Goal: Task Accomplishment & Management: Use online tool/utility

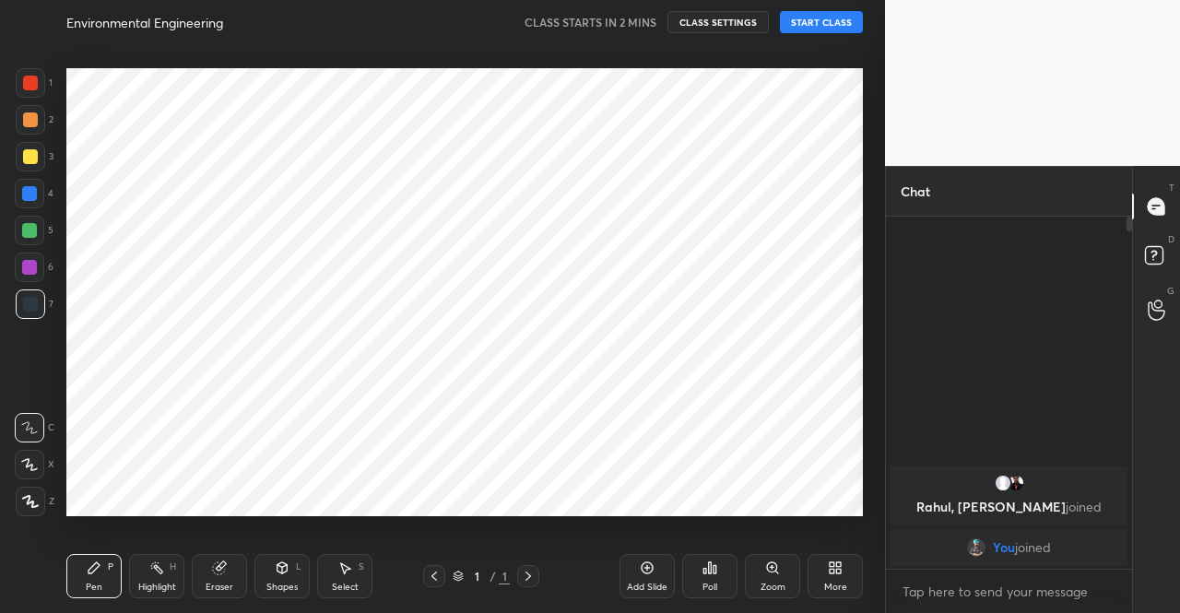
scroll to position [91713, 91397]
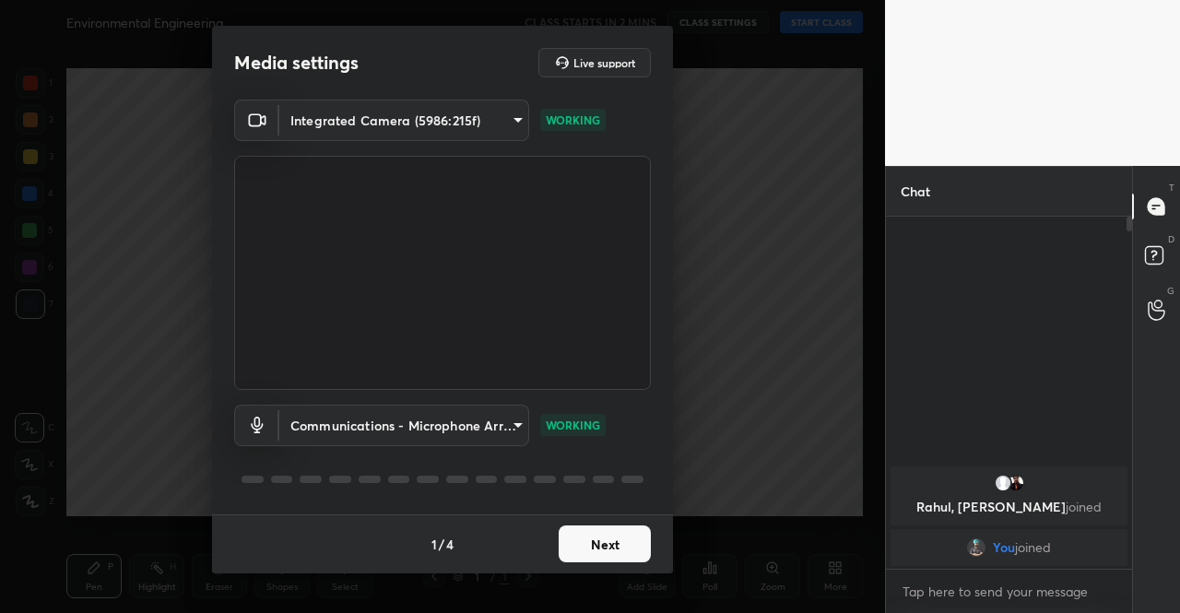
click at [598, 513] on div "Integrated Camera (5986:215f) 5790f67f0c4ed6d580d4109d1cf1d0cb2e73c44b31d5984ab…" at bounding box center [442, 307] width 417 height 415
click at [607, 536] on button "Next" at bounding box center [605, 544] width 92 height 37
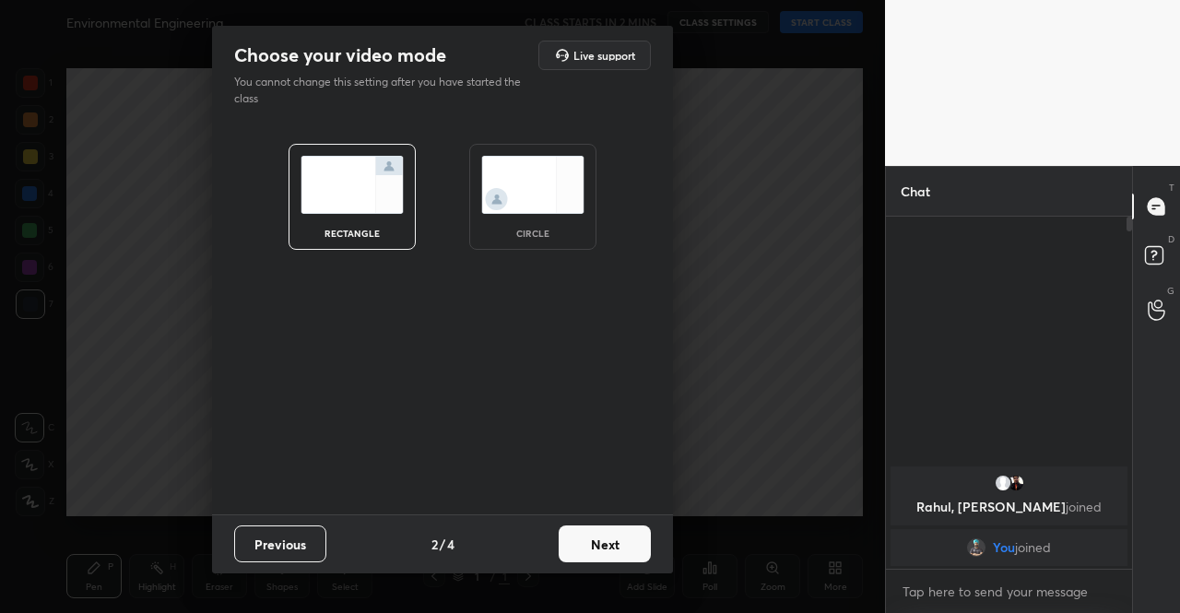
click at [607, 536] on button "Next" at bounding box center [605, 544] width 92 height 37
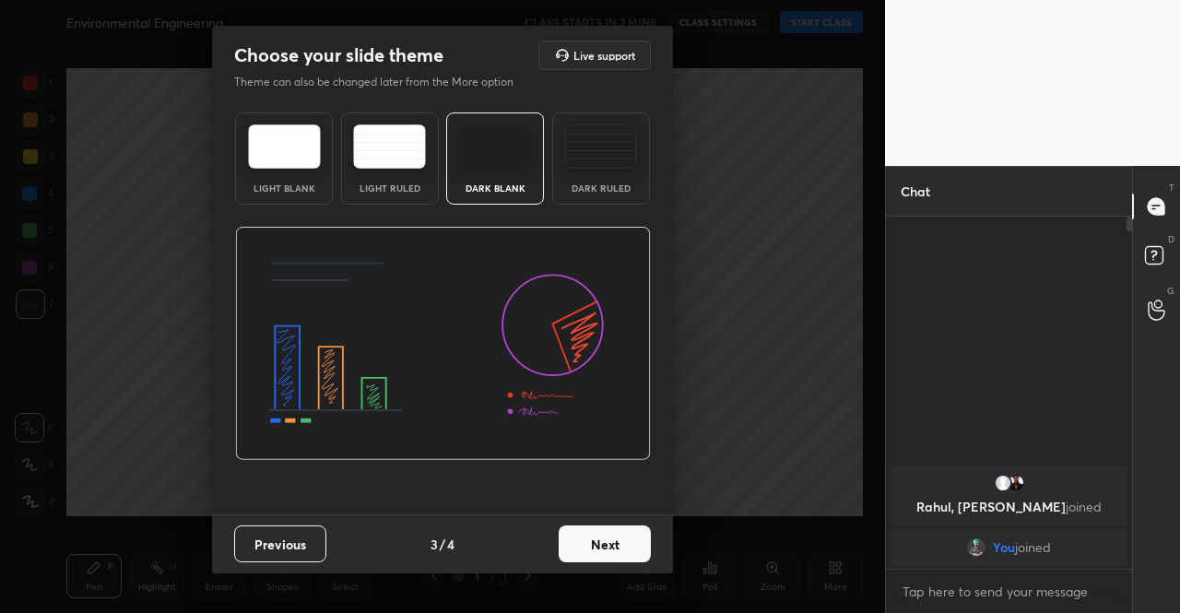
click at [601, 535] on button "Next" at bounding box center [605, 544] width 92 height 37
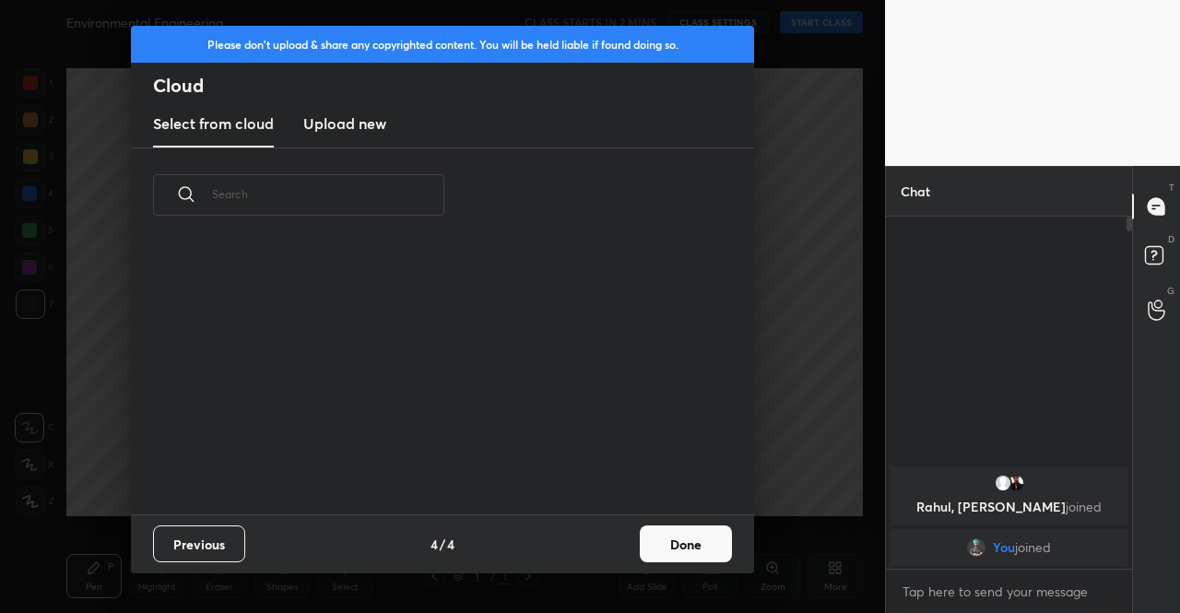
scroll to position [271, 592]
click at [673, 547] on button "Done" at bounding box center [686, 544] width 92 height 37
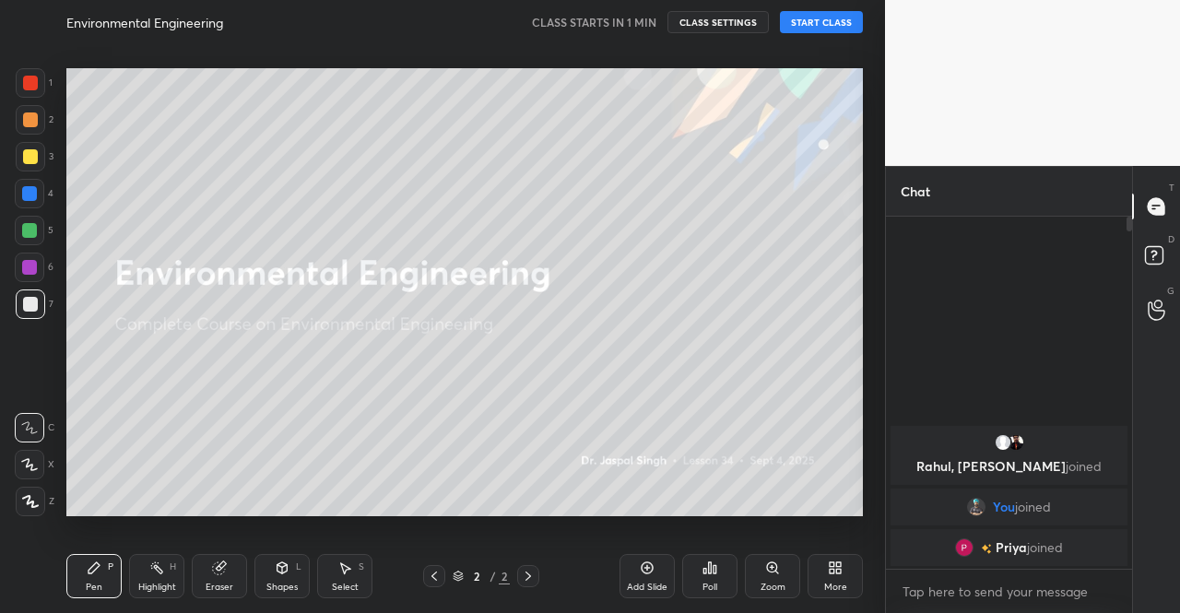
click at [30, 196] on div at bounding box center [29, 193] width 15 height 15
click at [34, 503] on icon at bounding box center [30, 501] width 17 height 13
click at [223, 583] on div "Eraser" at bounding box center [220, 587] width 28 height 9
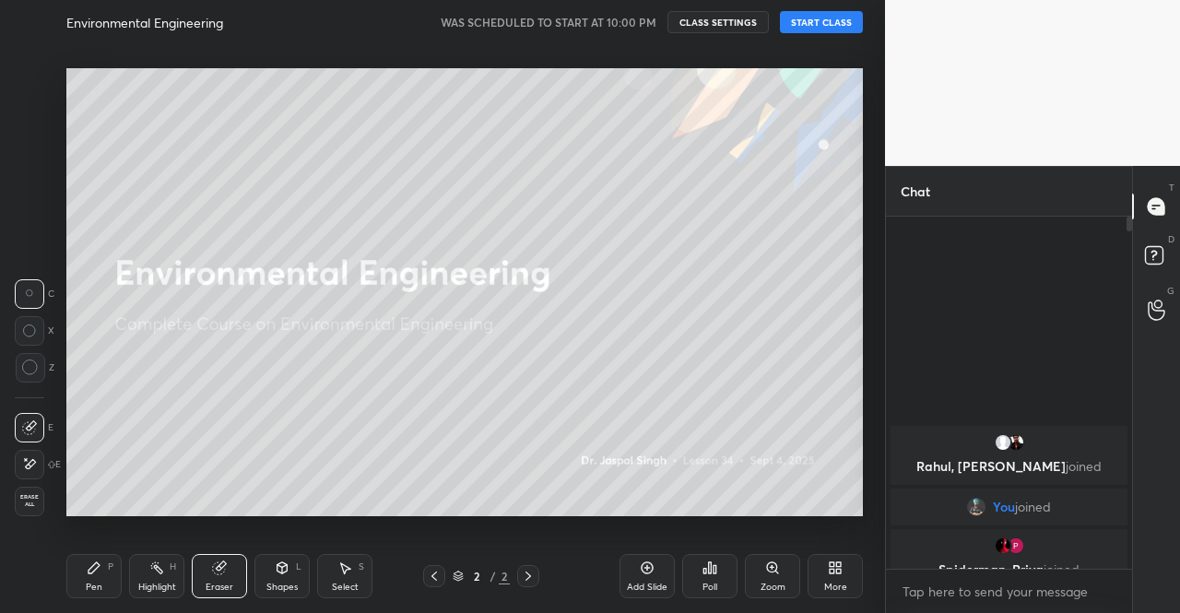
click at [89, 569] on icon at bounding box center [94, 567] width 11 height 11
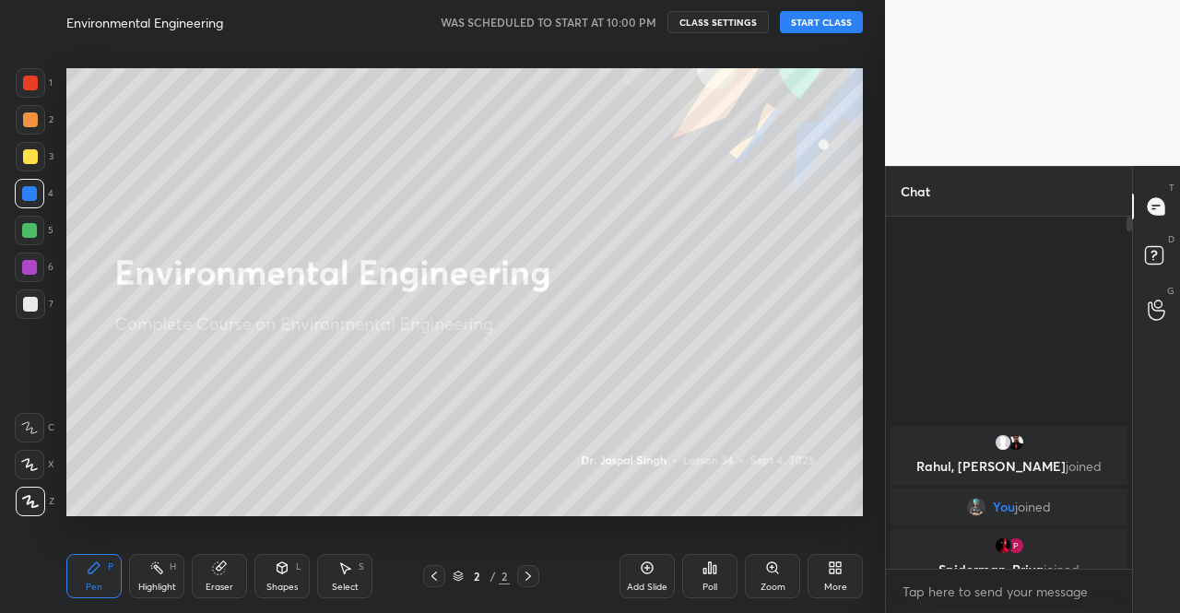
click at [39, 160] on div at bounding box center [31, 157] width 30 height 30
click at [824, 18] on button "START CLASS" at bounding box center [821, 22] width 83 height 22
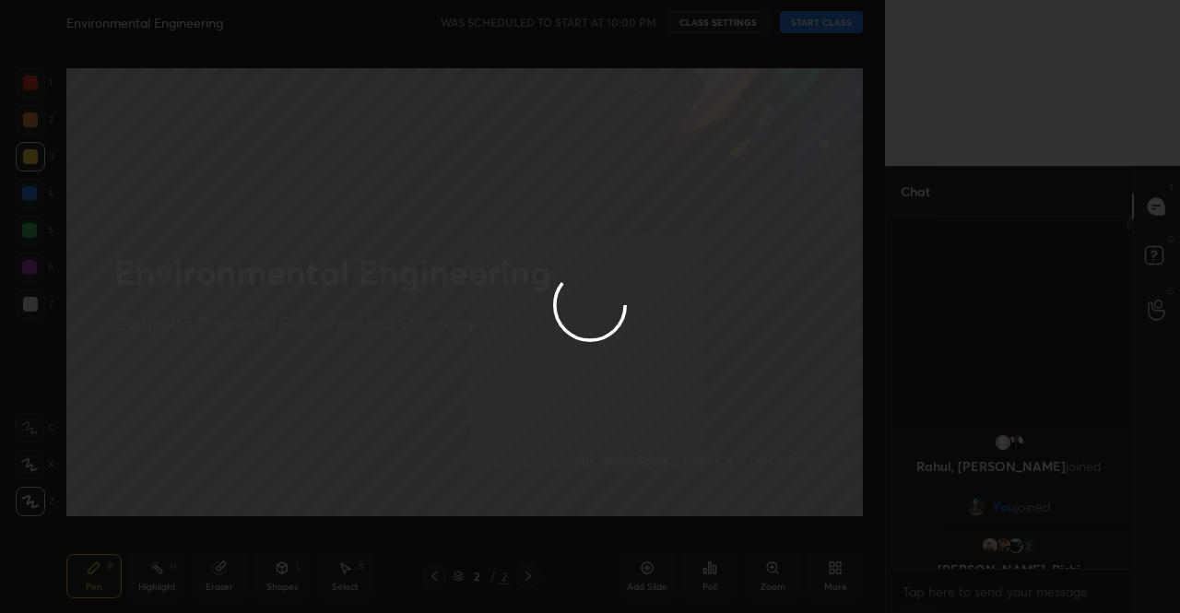
click at [638, 24] on div at bounding box center [590, 306] width 1180 height 613
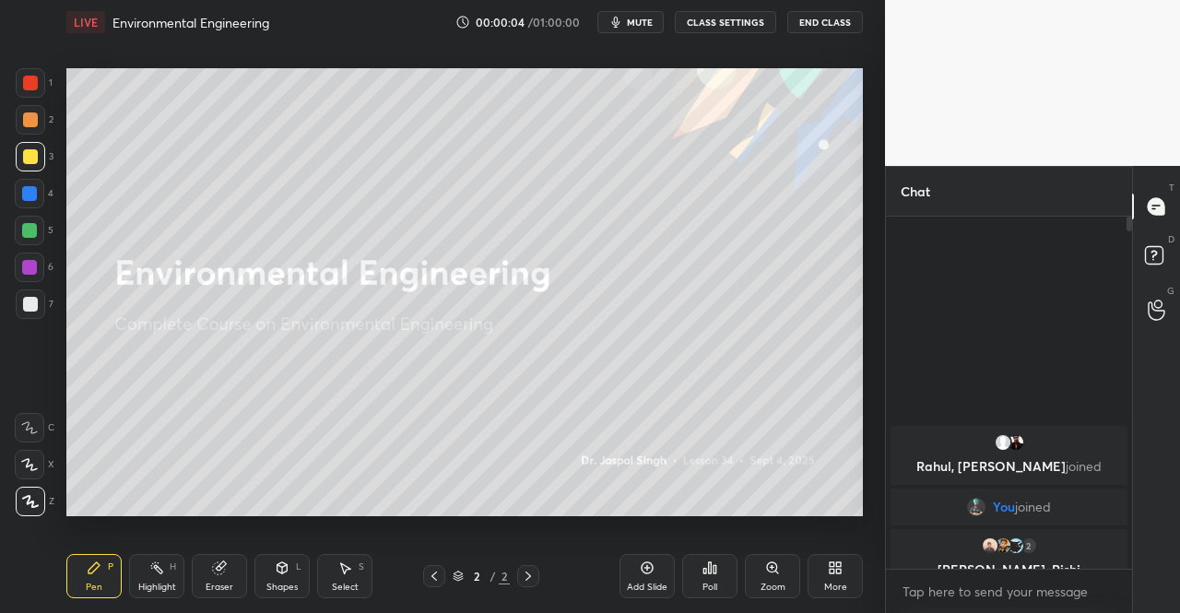
click at [638, 24] on span "mute" at bounding box center [640, 22] width 26 height 13
click at [638, 24] on span "unmute" at bounding box center [639, 22] width 40 height 13
click at [638, 24] on span "mute" at bounding box center [640, 22] width 26 height 13
click at [850, 25] on button "End Class" at bounding box center [825, 22] width 76 height 22
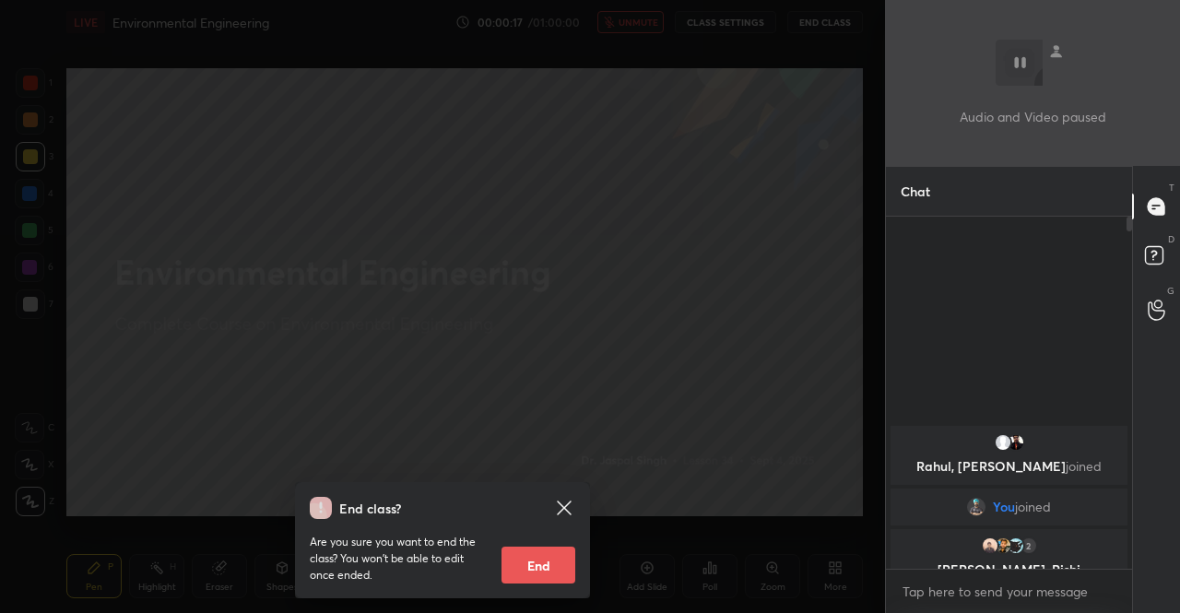
click at [537, 585] on div "End class? Are you sure you want to end the class? You won’t be able to edit on…" at bounding box center [442, 540] width 295 height 116
click at [538, 568] on button "End" at bounding box center [539, 565] width 74 height 37
type textarea "x"
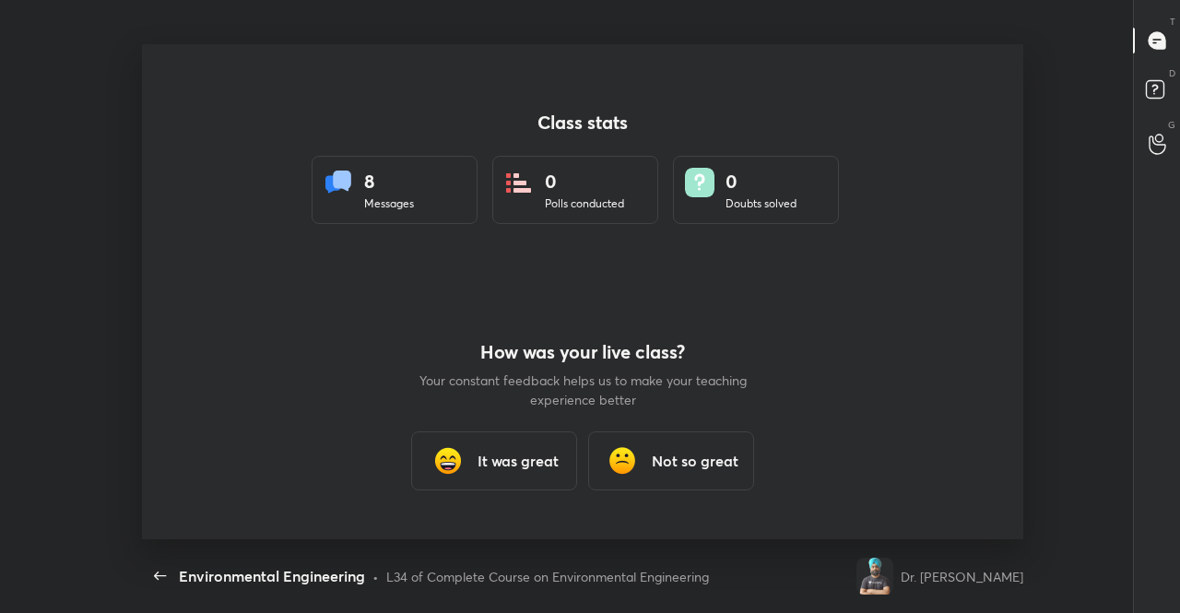
scroll to position [0, 0]
